Goal: Communication & Community: Answer question/provide support

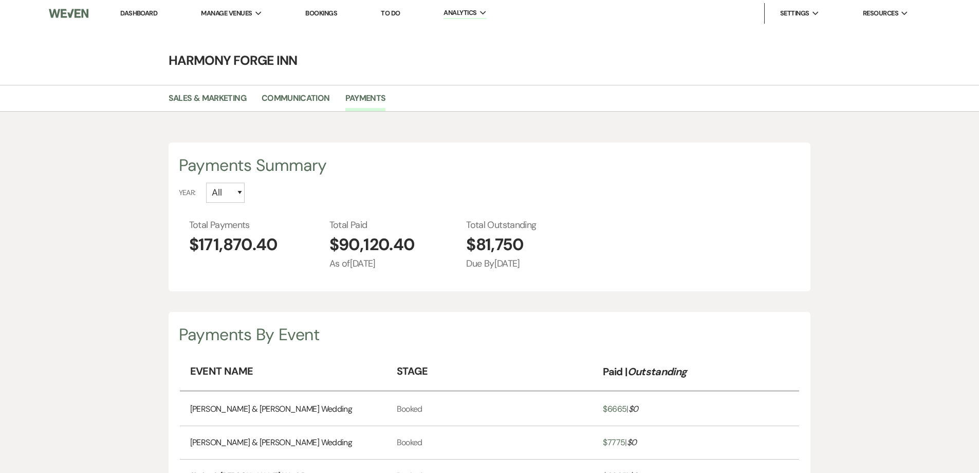
select select "2025"
click at [123, 12] on link "Dashboard" at bounding box center [138, 13] width 37 height 9
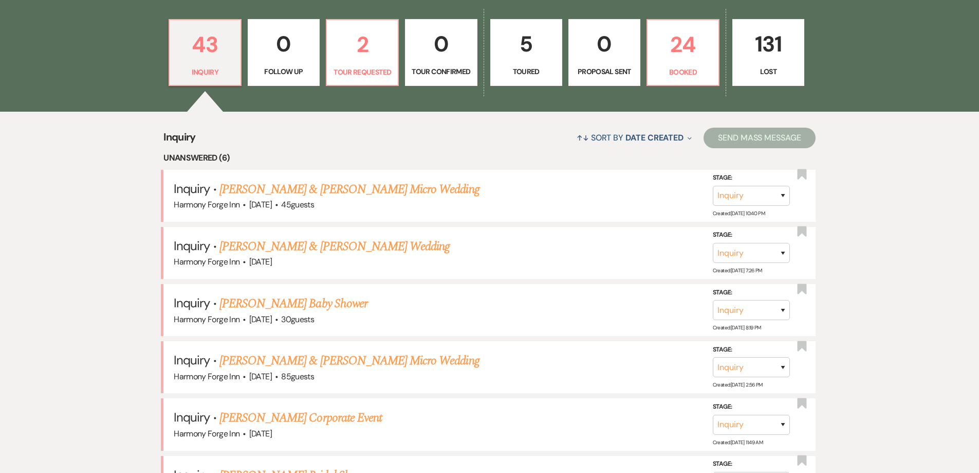
scroll to position [206, 0]
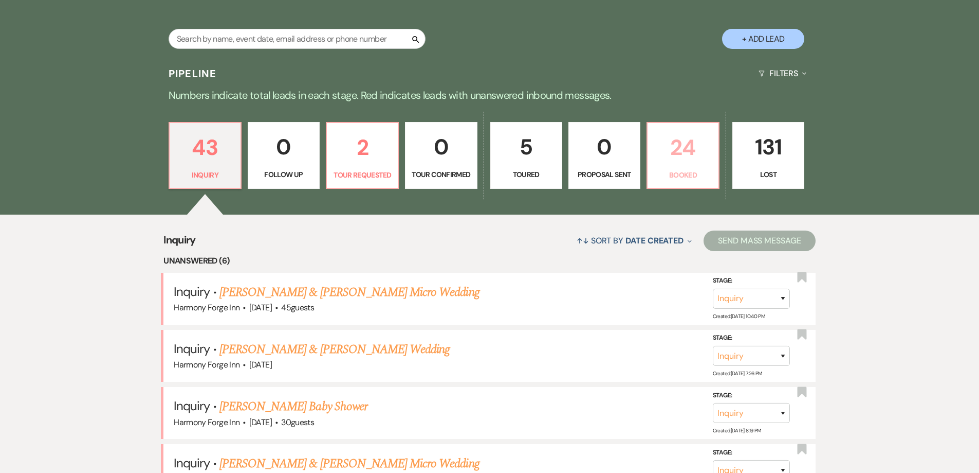
click at [674, 151] on p "24" at bounding box center [683, 147] width 59 height 34
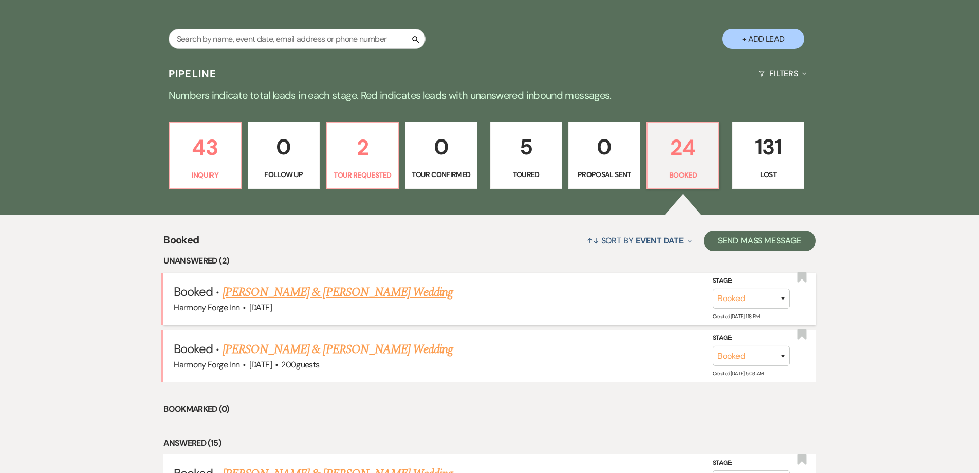
click at [311, 291] on link "[PERSON_NAME] & [PERSON_NAME] Wedding" at bounding box center [338, 292] width 230 height 19
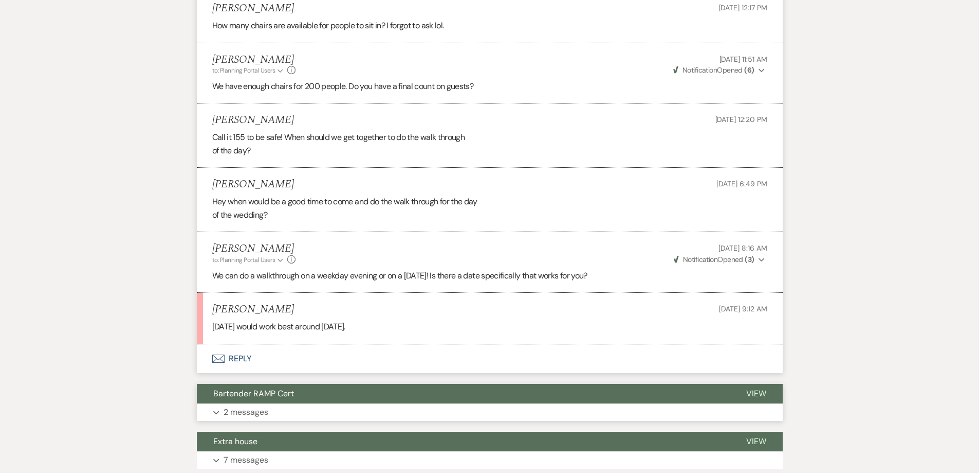
scroll to position [2418, 0]
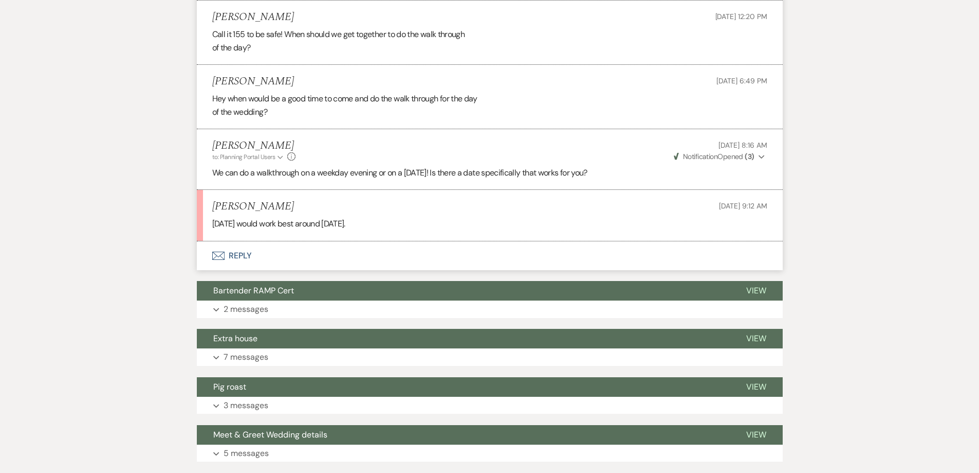
drag, startPoint x: 325, startPoint y: 236, endPoint x: 392, endPoint y: 235, distance: 66.8
click at [392, 230] on p "Next Tuesday the 16th would work best around 1645." at bounding box center [489, 223] width 555 height 13
click at [406, 230] on p "Next Tuesday the 16th would work best around 1645." at bounding box center [489, 223] width 555 height 13
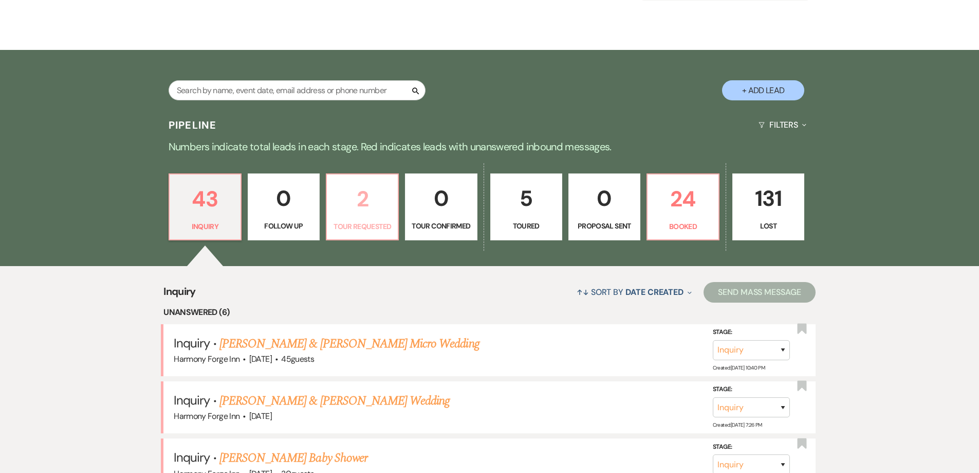
click at [346, 233] on link "2 Tour Requested" at bounding box center [362, 206] width 73 height 67
select select "2"
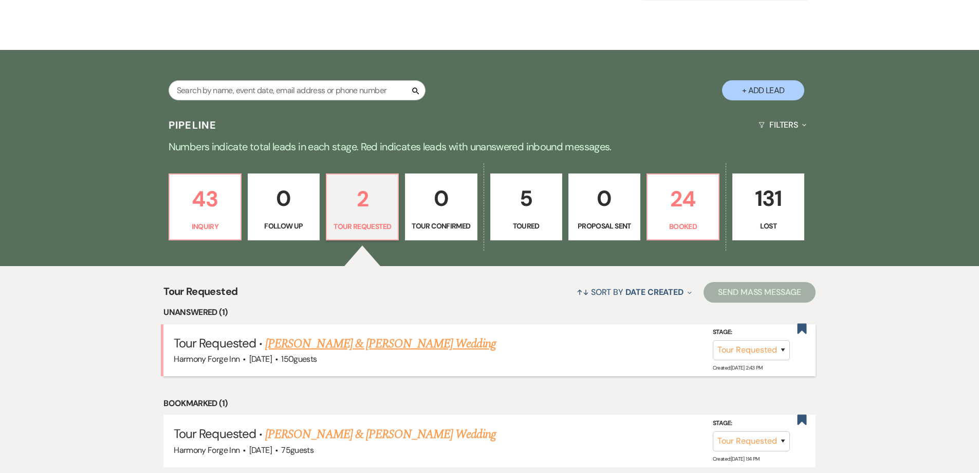
click at [312, 346] on link "[PERSON_NAME] & [PERSON_NAME] Wedding" at bounding box center [380, 343] width 230 height 19
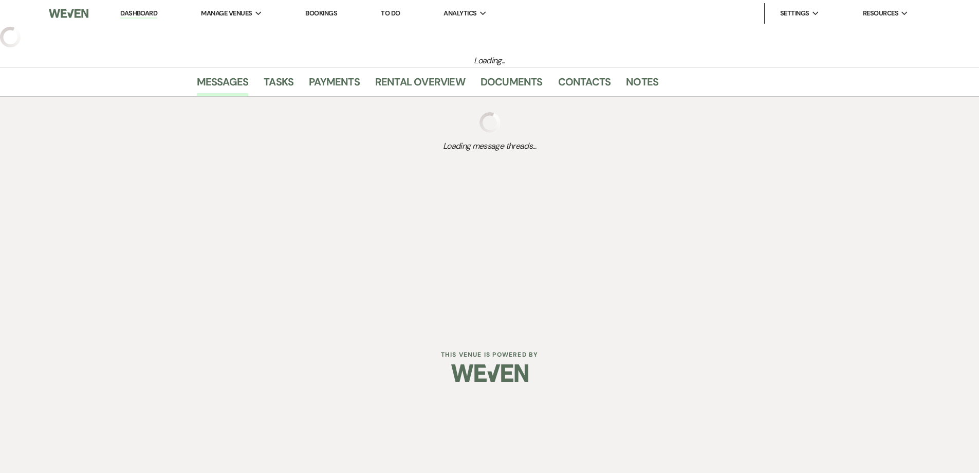
select select "2"
select select "5"
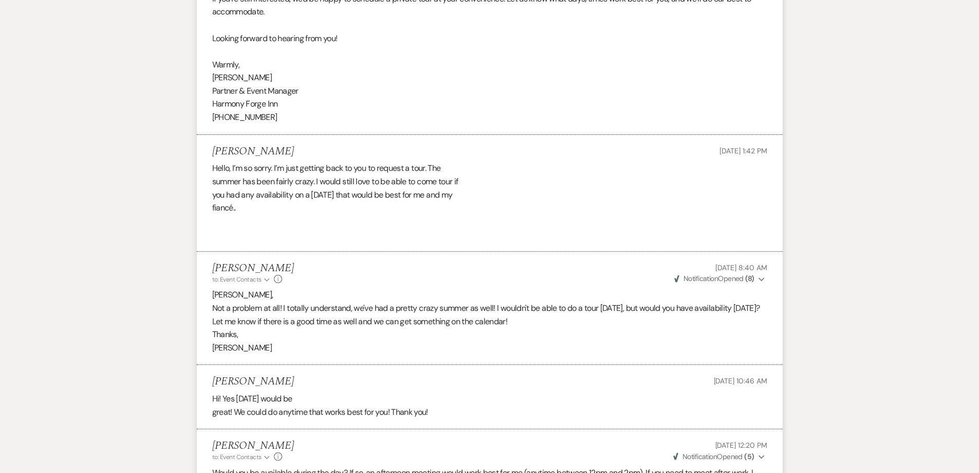
scroll to position [1439, 0]
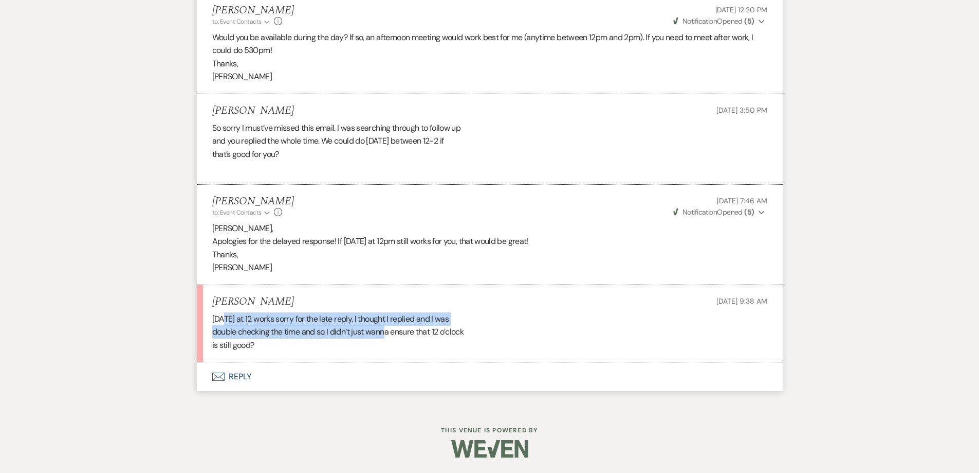
drag, startPoint x: 227, startPoint y: 316, endPoint x: 387, endPoint y: 331, distance: 161.2
click at [387, 331] on div "[DATE] at 12 works sorry for the late reply. I thought I replied and I was doub…" at bounding box center [489, 332] width 555 height 40
click at [377, 335] on div "[DATE] at 12 works sorry for the late reply. I thought I replied and I was doub…" at bounding box center [489, 332] width 555 height 40
click at [237, 376] on button "Envelope Reply" at bounding box center [490, 376] width 586 height 29
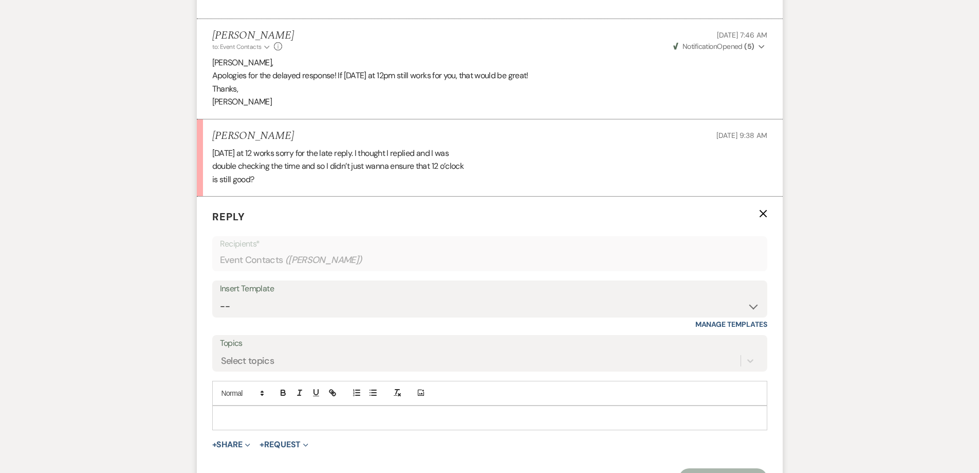
scroll to position [1636, 0]
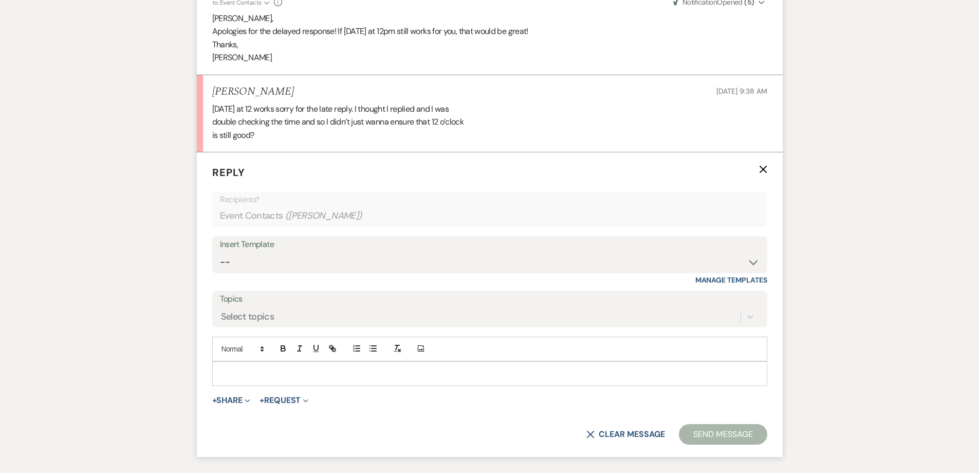
click at [227, 379] on p at bounding box center [490, 373] width 539 height 11
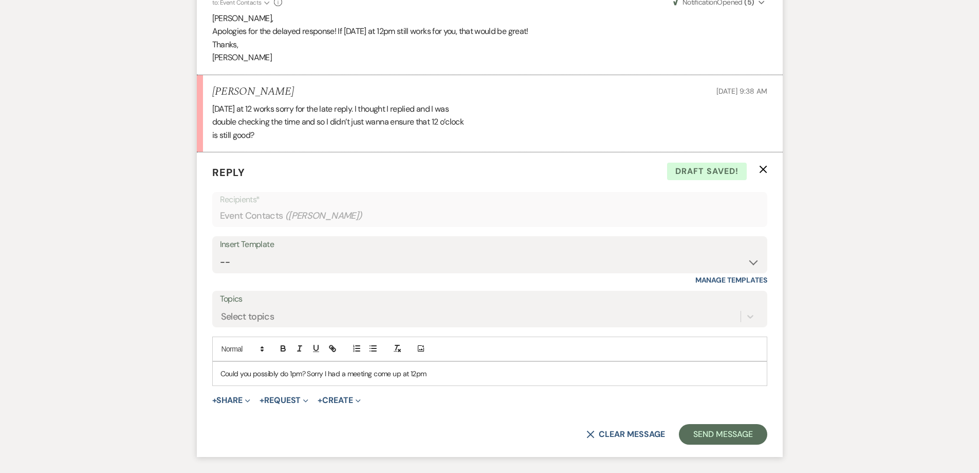
click at [323, 379] on p "Could you possibly do 1pm? Sorry I had a meeting come up at 12pm" at bounding box center [490, 373] width 539 height 11
click at [426, 379] on p "Could you possibly do 1pm? Sorry, I had a meeting come up at 12pm" at bounding box center [490, 373] width 539 height 11
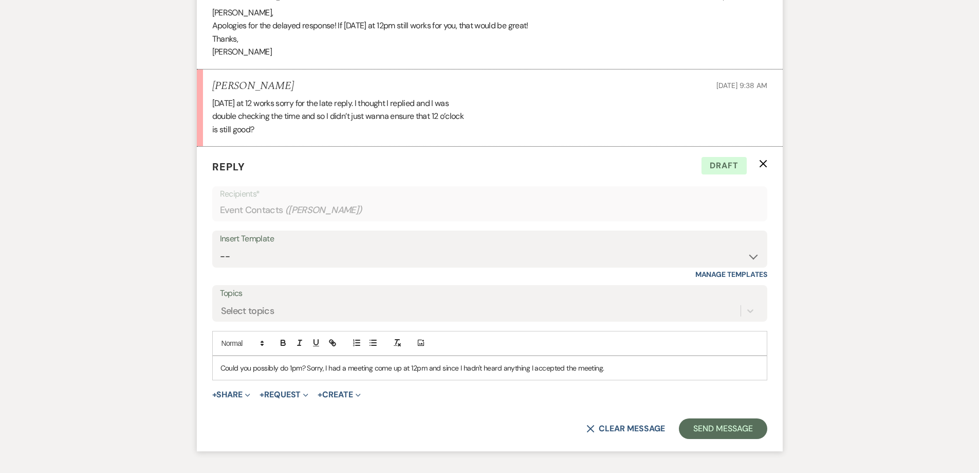
scroll to position [1687, 0]
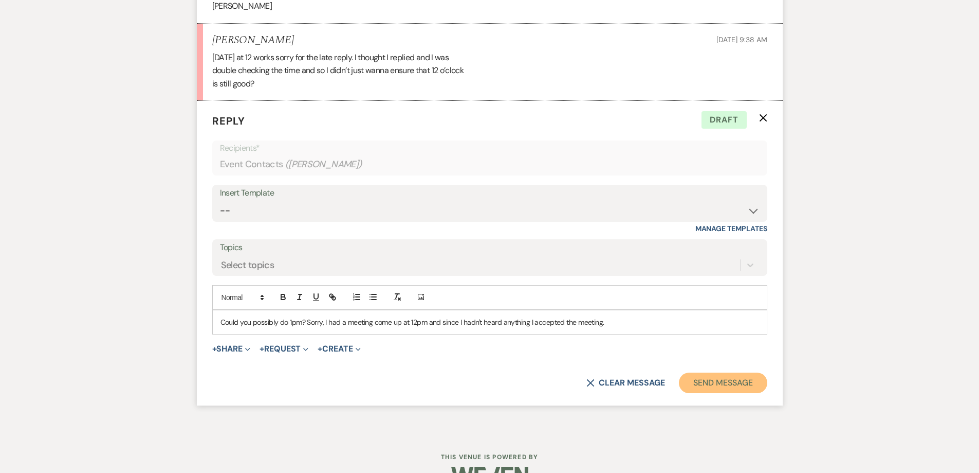
click at [732, 393] on button "Send Message" at bounding box center [723, 382] width 88 height 21
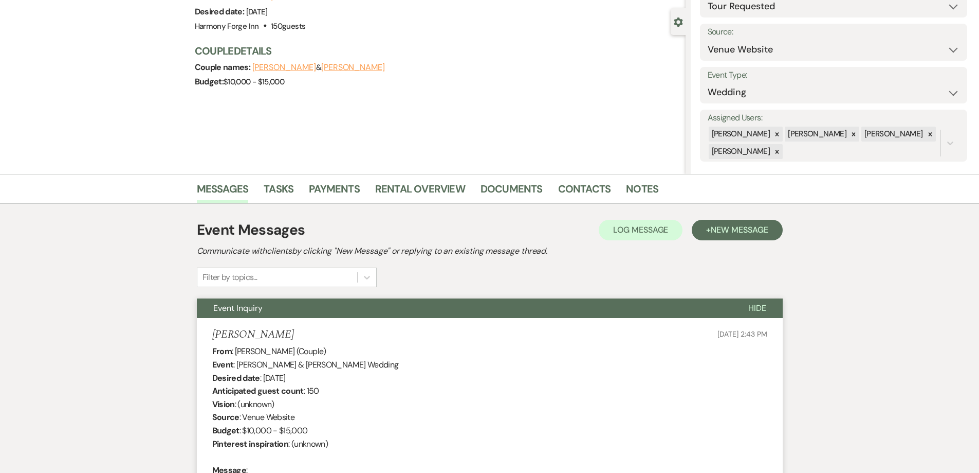
scroll to position [0, 0]
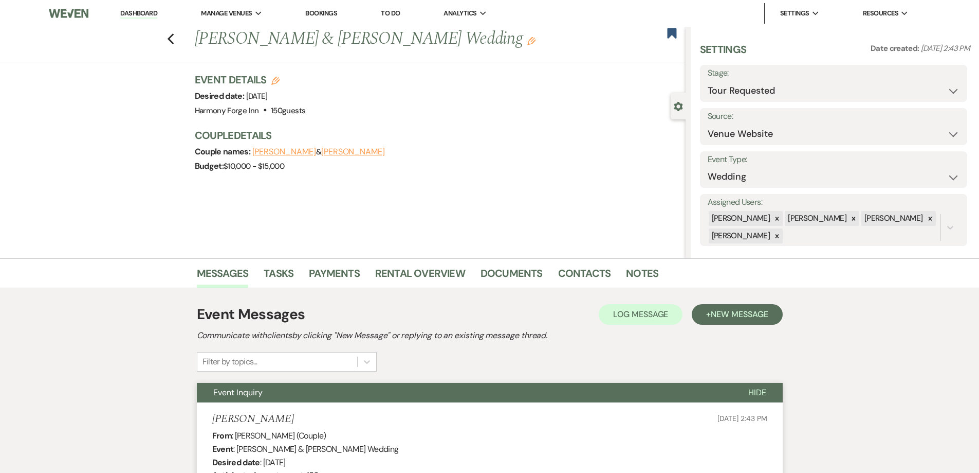
click at [143, 13] on link "Dashboard" at bounding box center [138, 14] width 37 height 10
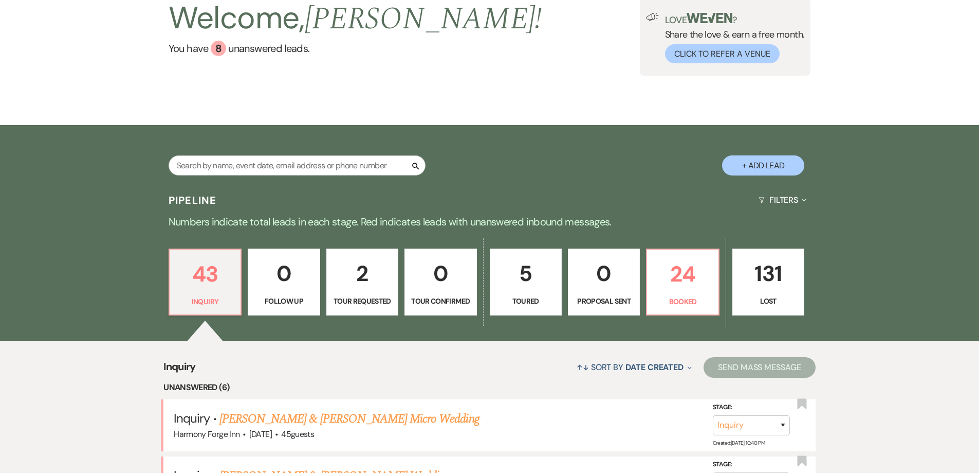
scroll to position [154, 0]
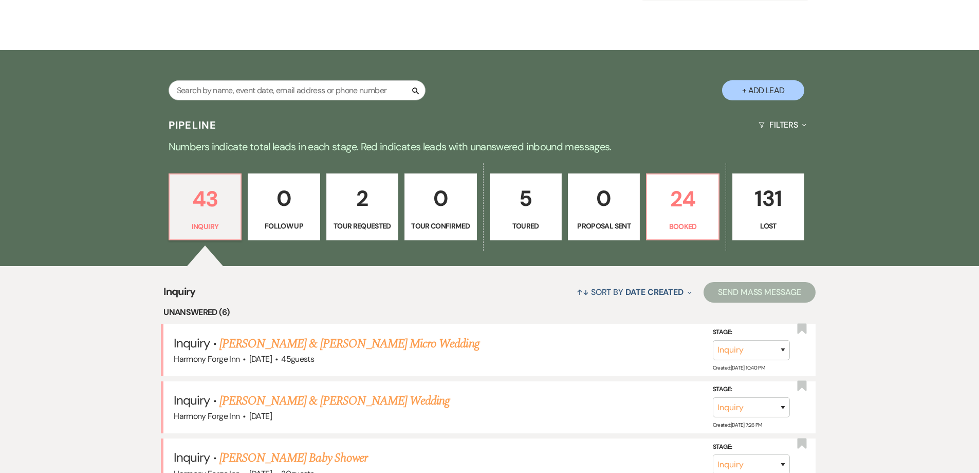
click at [346, 213] on p "2" at bounding box center [362, 198] width 59 height 34
select select "2"
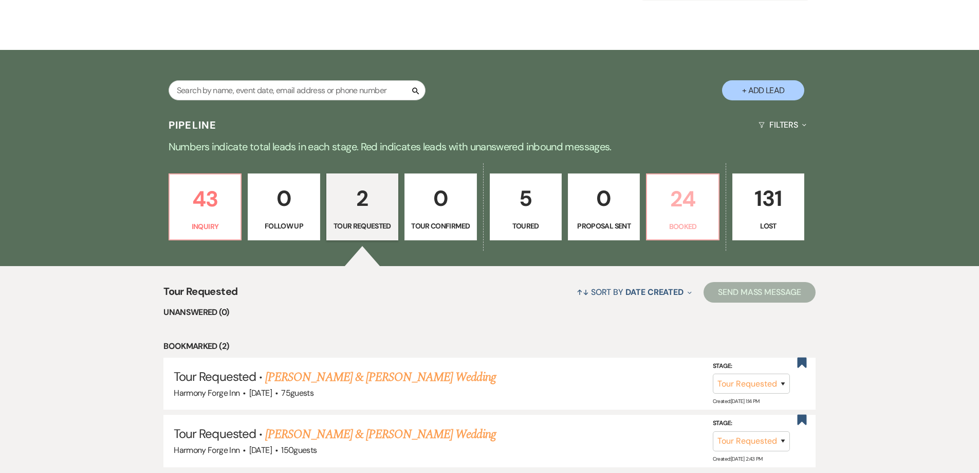
click at [688, 228] on p "Booked" at bounding box center [683, 226] width 59 height 11
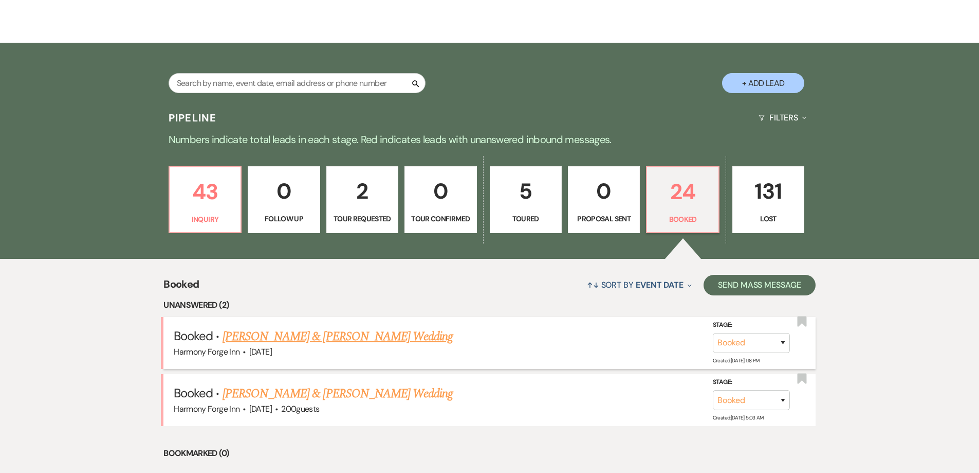
scroll to position [257, 0]
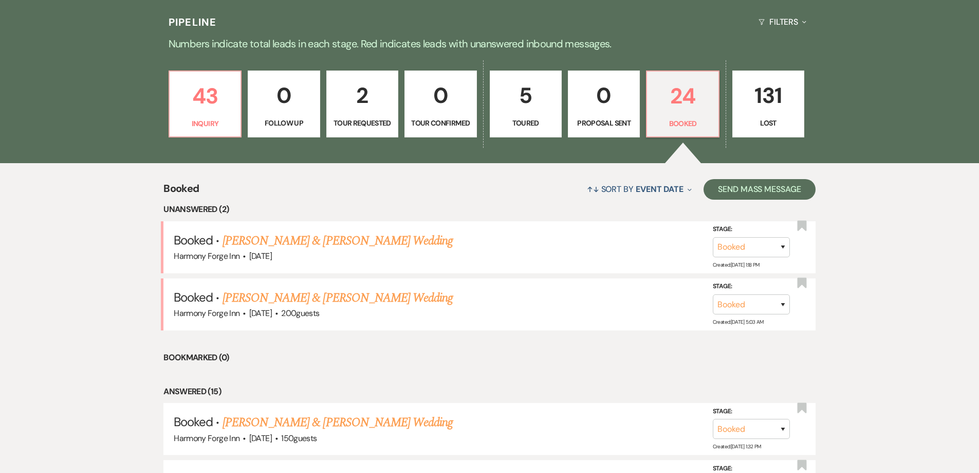
click at [530, 115] on link "5 Toured" at bounding box center [526, 103] width 72 height 67
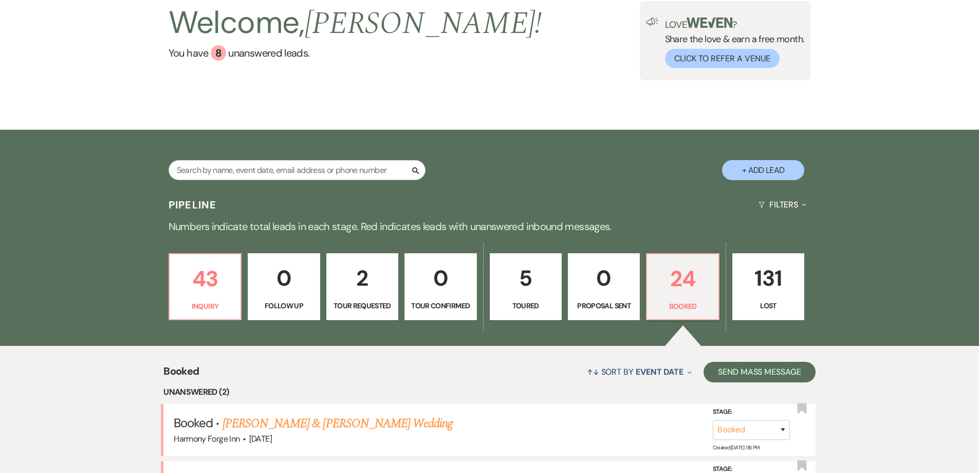
select select "5"
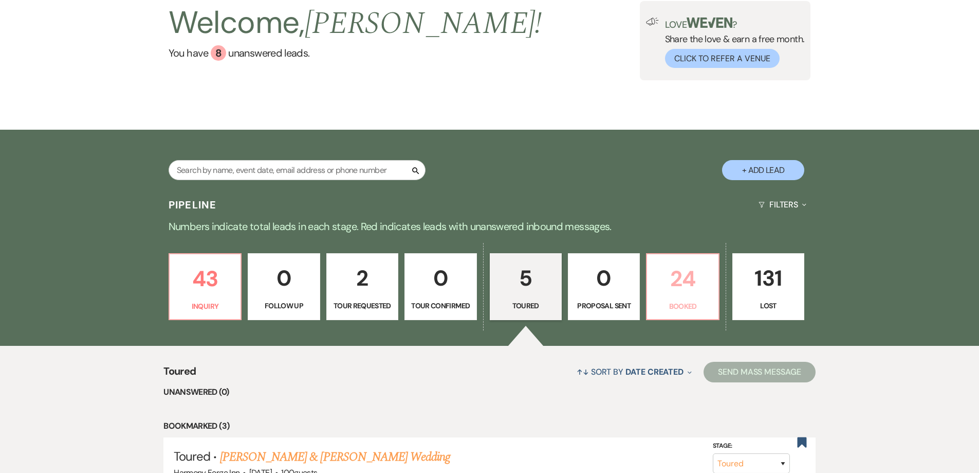
scroll to position [257, 0]
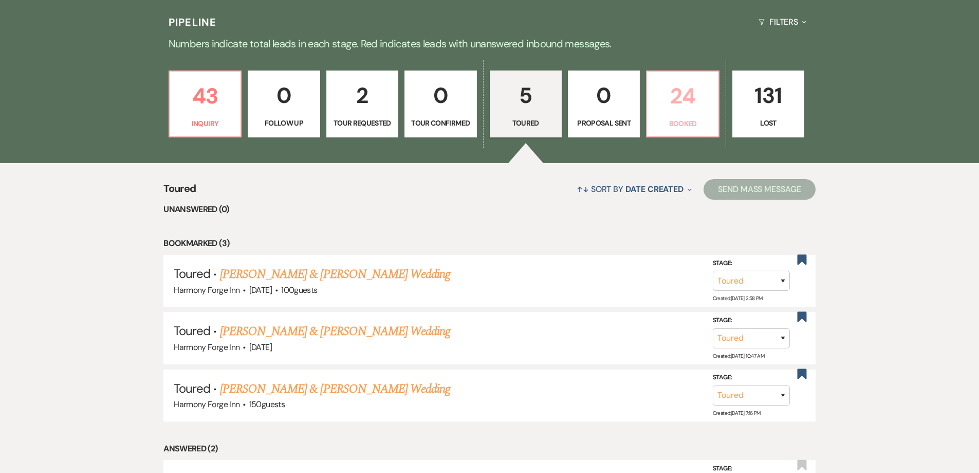
click at [692, 119] on p "Booked" at bounding box center [683, 123] width 59 height 11
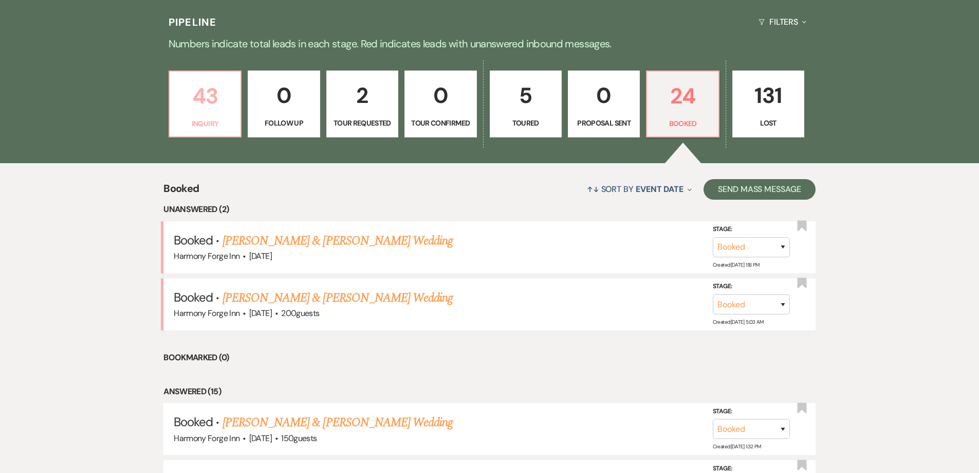
click at [198, 114] on link "43 Inquiry" at bounding box center [205, 103] width 73 height 67
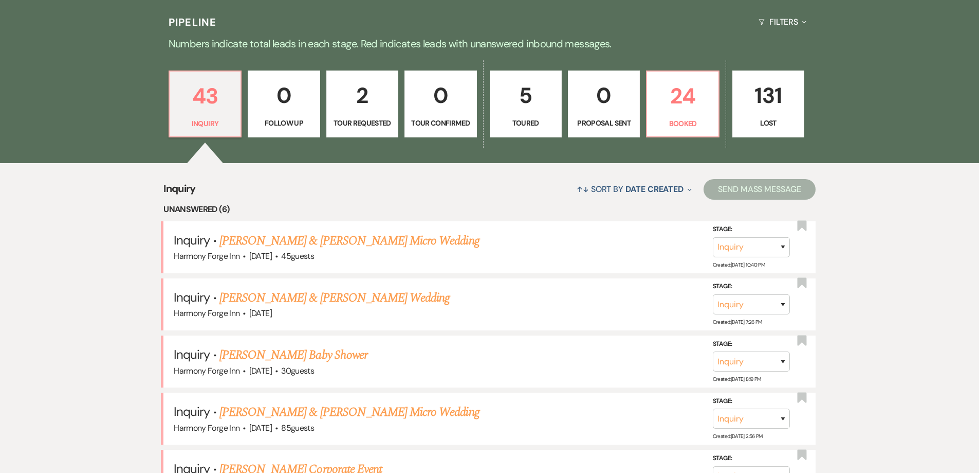
click at [260, 239] on link "[PERSON_NAME] & [PERSON_NAME] Micro Wedding" at bounding box center [350, 240] width 260 height 19
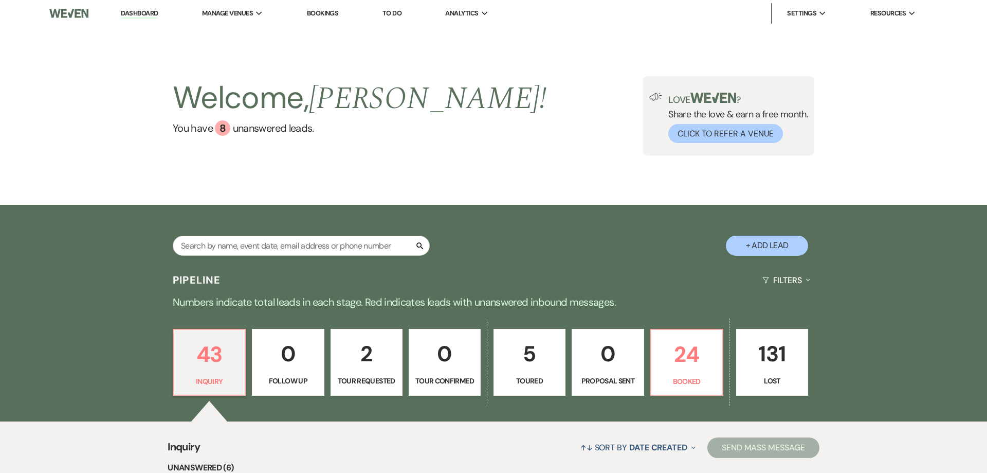
select select "5"
select select "16"
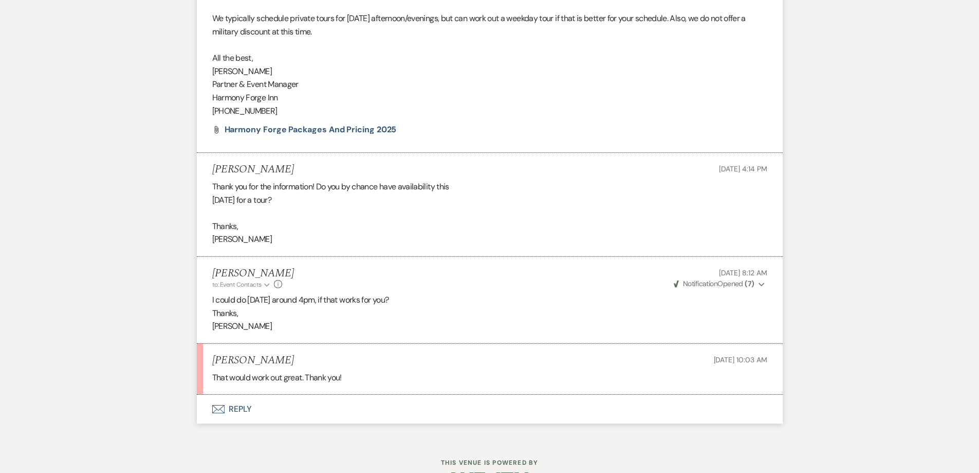
scroll to position [734, 0]
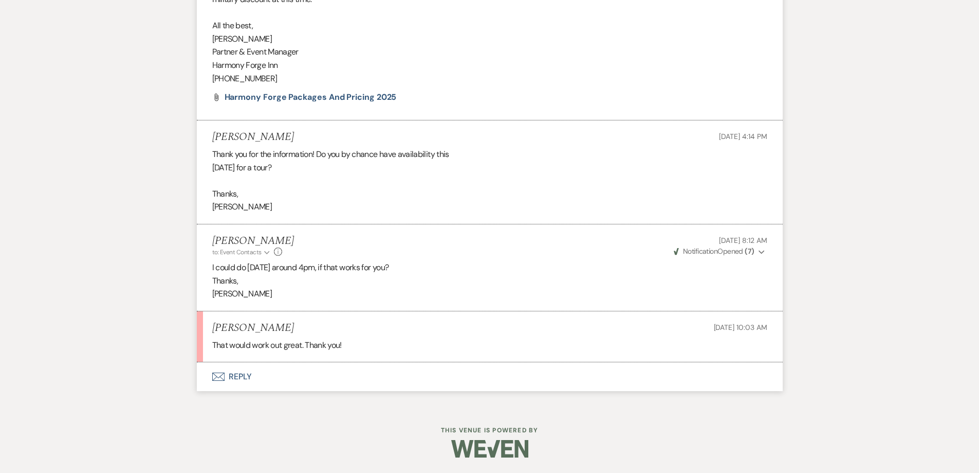
drag, startPoint x: 221, startPoint y: 267, endPoint x: 319, endPoint y: 267, distance: 98.2
click at [225, 267] on p "I could do [DATE] around 4pm, if that works for you?" at bounding box center [489, 267] width 555 height 13
click at [341, 267] on p "I could do [DATE] around 4pm, if that works for you?" at bounding box center [489, 267] width 555 height 13
click at [401, 269] on p "I could do [DATE] around 4pm, if that works for you?" at bounding box center [489, 267] width 555 height 13
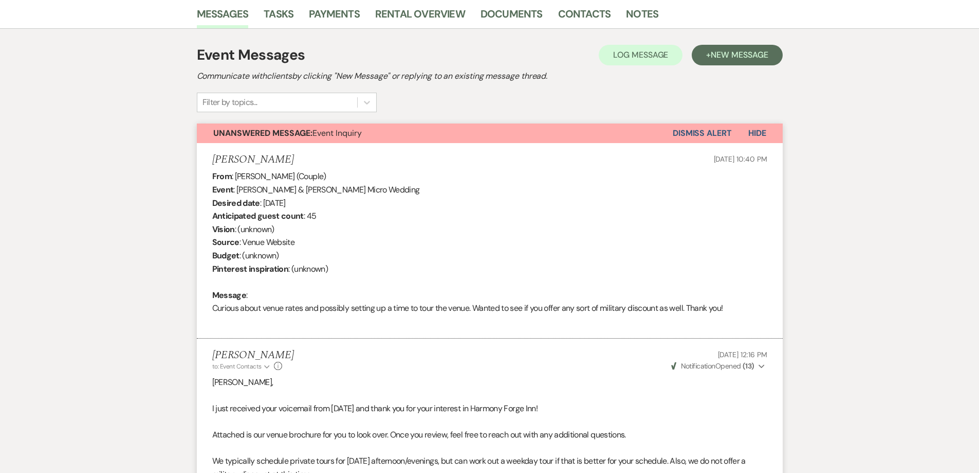
scroll to position [168, 0]
